Goal: Task Accomplishment & Management: Use online tool/utility

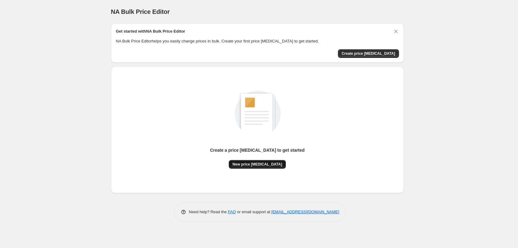
click at [255, 162] on button "New price change job" at bounding box center [257, 164] width 57 height 9
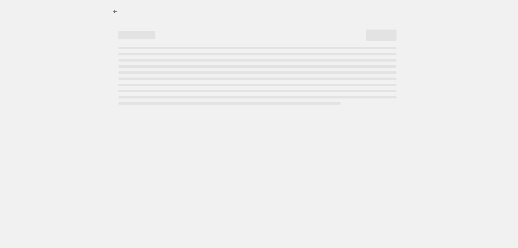
select select "percentage"
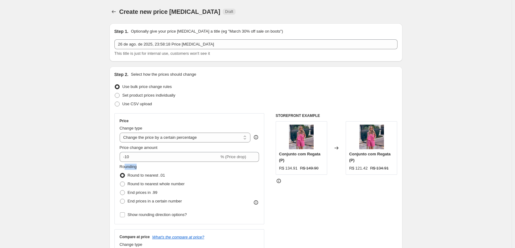
drag, startPoint x: 153, startPoint y: 164, endPoint x: 126, endPoint y: 163, distance: 26.8
click at [126, 163] on div "Price Change type Change the price to a certain amount Change the price by a ce…" at bounding box center [190, 169] width 140 height 101
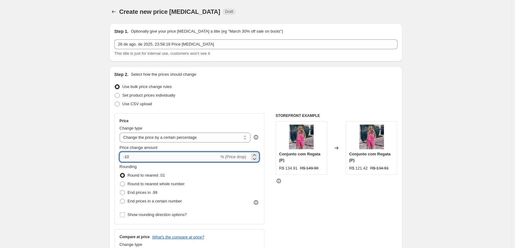
drag, startPoint x: 131, startPoint y: 159, endPoint x: 126, endPoint y: 159, distance: 5.2
click at [126, 159] on input "-10" at bounding box center [170, 157] width 100 height 10
type input "-60"
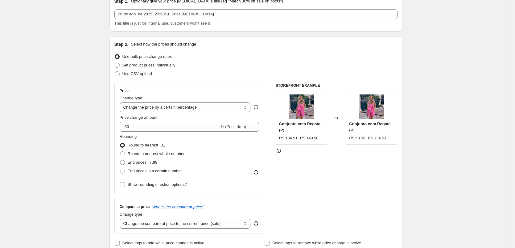
scroll to position [31, 0]
click at [209, 108] on select "Change the price to a certain amount Change the price by a certain amount Chang…" at bounding box center [185, 107] width 131 height 10
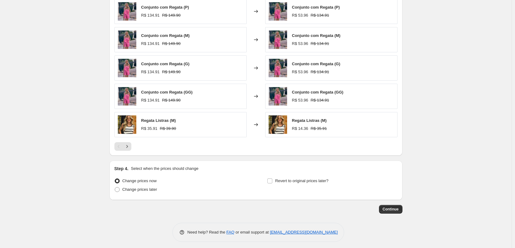
scroll to position [368, 0]
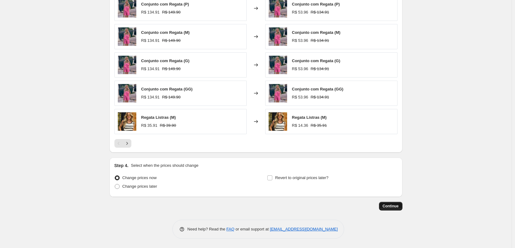
click at [381, 207] on button "Continue" at bounding box center [390, 206] width 23 height 9
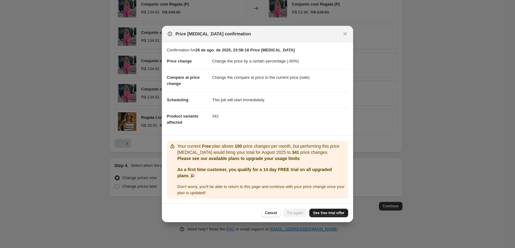
click at [318, 212] on span "See free trial offer" at bounding box center [328, 213] width 31 height 5
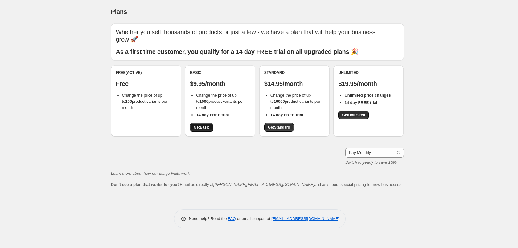
click at [209, 124] on link "Get Basic" at bounding box center [201, 127] width 23 height 9
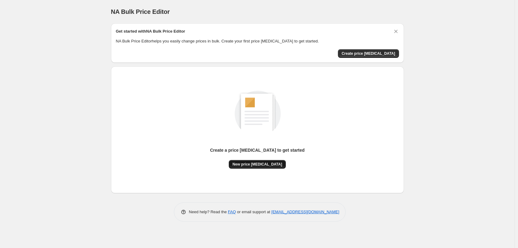
click at [260, 165] on span "New price [MEDICAL_DATA]" at bounding box center [257, 164] width 50 height 5
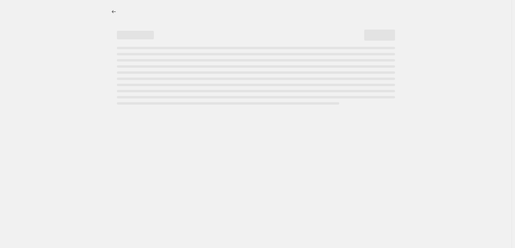
select select "percentage"
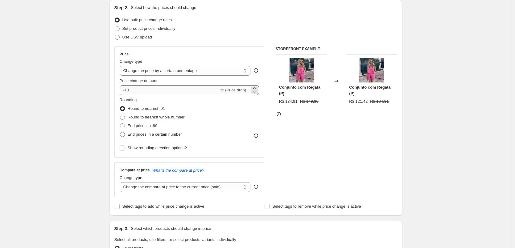
scroll to position [62, 0]
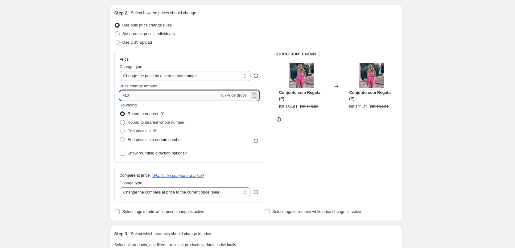
drag, startPoint x: 142, startPoint y: 93, endPoint x: 127, endPoint y: 99, distance: 16.0
click at [127, 99] on input "-10" at bounding box center [170, 96] width 100 height 10
type input "-60"
click at [200, 119] on div "Rounding Round to nearest .01 Round to nearest whole number End prices in .99 E…" at bounding box center [190, 123] width 140 height 42
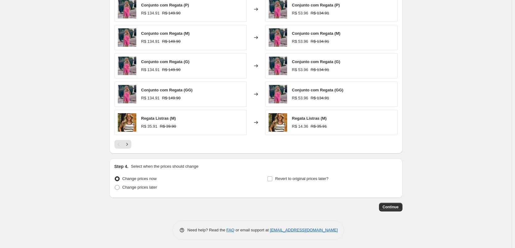
scroll to position [368, 0]
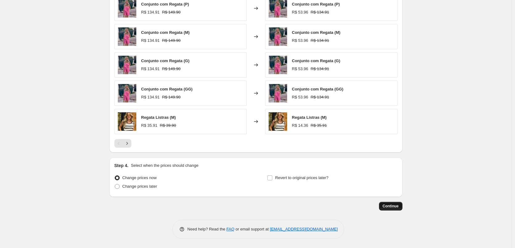
click at [391, 209] on span "Continue" at bounding box center [390, 206] width 16 height 5
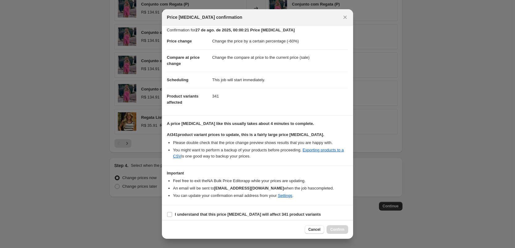
scroll to position [7, 0]
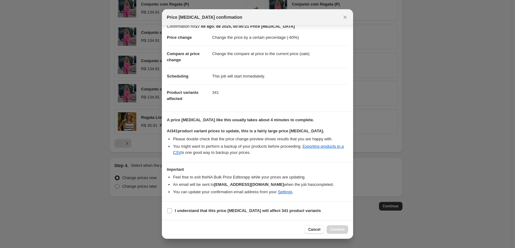
click at [336, 233] on div "Cancel Confirm" at bounding box center [325, 230] width 43 height 9
click at [169, 212] on input "I understand that this price [MEDICAL_DATA] will affect 341 product variants" at bounding box center [169, 211] width 5 height 5
checkbox input "true"
click at [331, 228] on span "Confirm" at bounding box center [337, 229] width 14 height 5
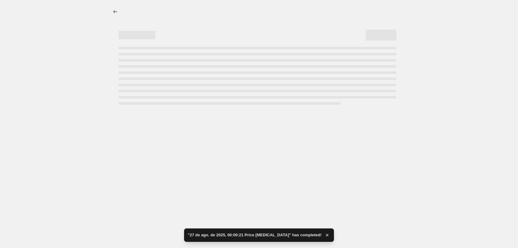
select select "percentage"
